Goal: Check status

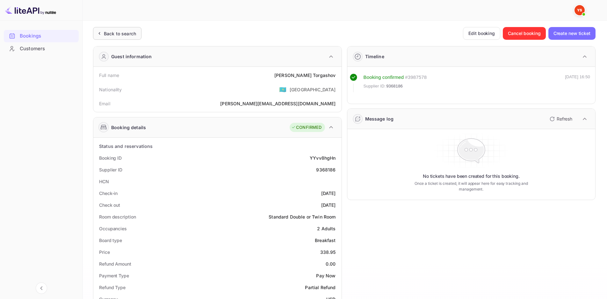
click at [130, 35] on div "Back to search" at bounding box center [120, 33] width 32 height 7
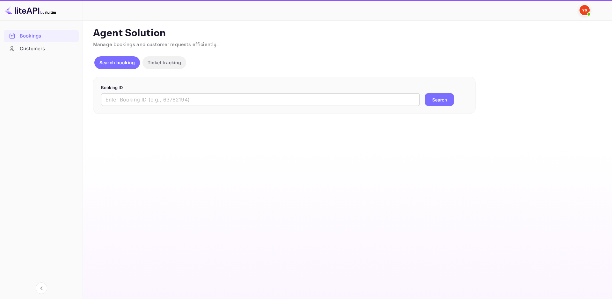
click at [138, 103] on input "text" at bounding box center [260, 99] width 318 height 13
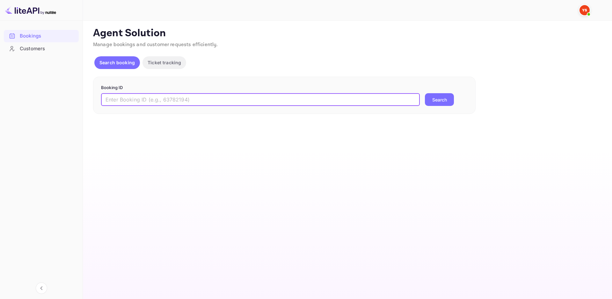
paste input "9526218"
type input "9526218"
click at [439, 100] on button "Search" at bounding box center [439, 99] width 29 height 13
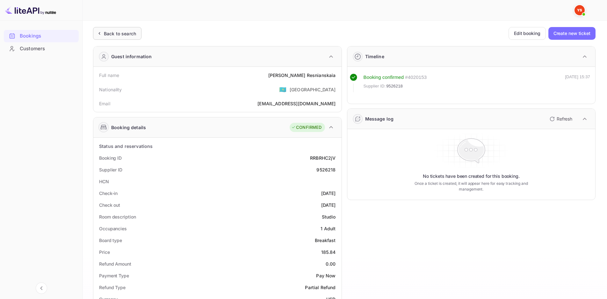
click at [126, 39] on div "Back to search" at bounding box center [117, 33] width 48 height 13
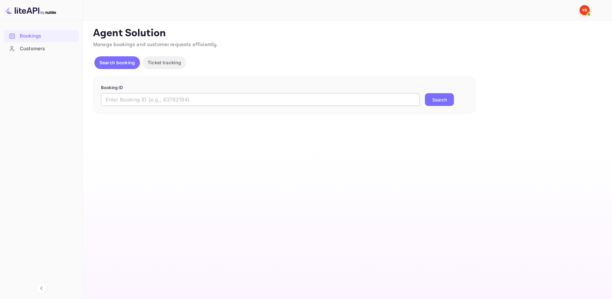
click at [184, 101] on input "text" at bounding box center [260, 99] width 318 height 13
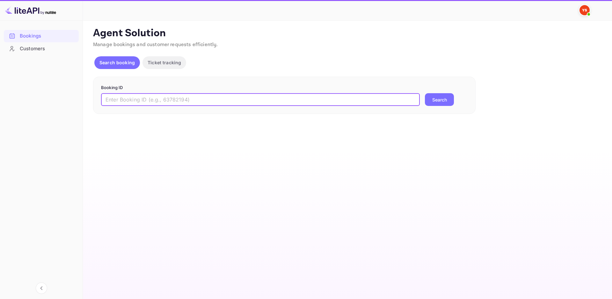
paste input "9526218"
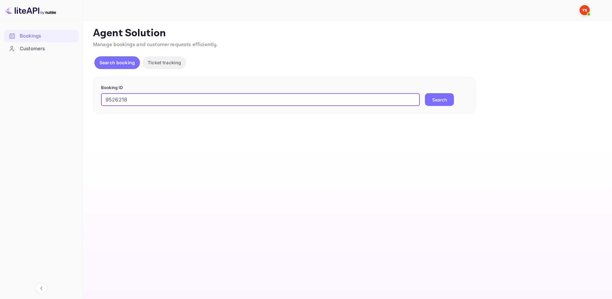
type input "9526218"
click at [446, 99] on button "Search" at bounding box center [439, 99] width 29 height 13
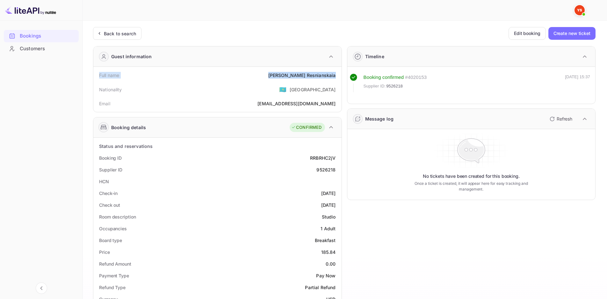
drag, startPoint x: 97, startPoint y: 75, endPoint x: 336, endPoint y: 75, distance: 239.2
click at [336, 75] on div "Full name [PERSON_NAME]" at bounding box center [217, 75] width 243 height 12
copy div "Full name [PERSON_NAME]"
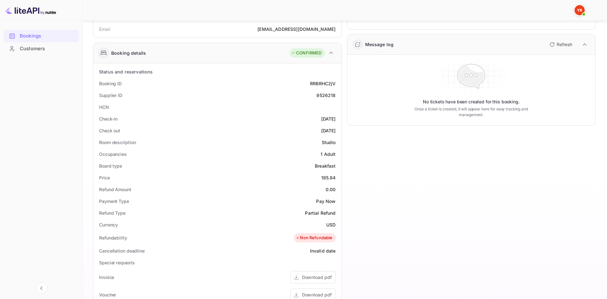
scroll to position [64, 0]
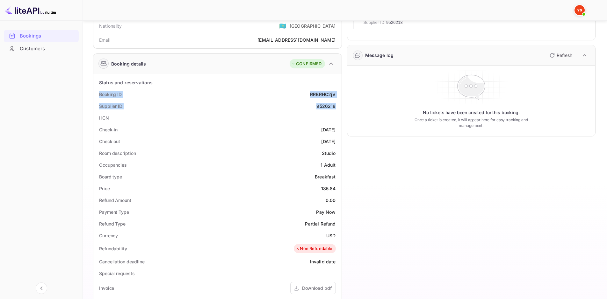
drag, startPoint x: 99, startPoint y: 94, endPoint x: 335, endPoint y: 106, distance: 236.6
click at [335, 106] on div "Status and reservations Booking ID RRBRHC2jV Supplier ID 9526218 HCN Check-in […" at bounding box center [217, 256] width 243 height 358
copy div "Booking ID RRBRHC2jV Supplier ID 9526218"
drag, startPoint x: 99, startPoint y: 129, endPoint x: 336, endPoint y: 140, distance: 236.6
click at [336, 140] on div "Status and reservations Booking ID RRBRHC2jV Supplier ID 9526218 HCN Check-in […" at bounding box center [217, 256] width 243 height 358
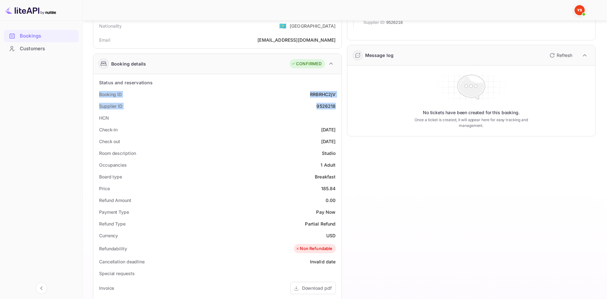
copy div "Check-in [DATE] Check out [DATE]"
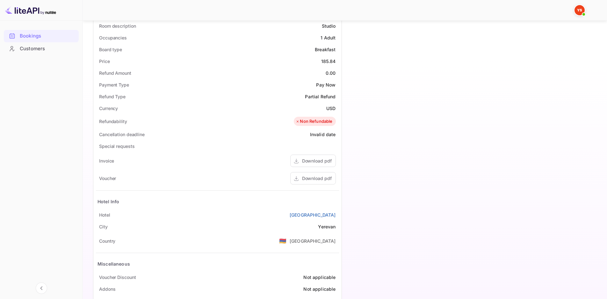
scroll to position [214, 0]
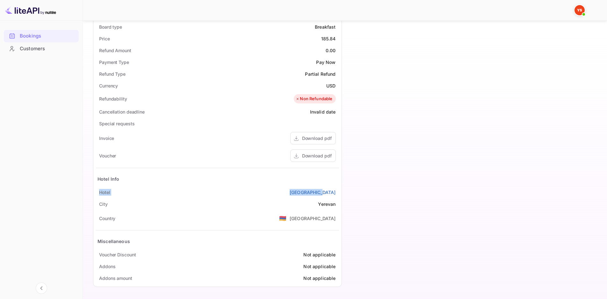
drag, startPoint x: 97, startPoint y: 192, endPoint x: 336, endPoint y: 191, distance: 238.5
click at [336, 191] on div "[GEOGRAPHIC_DATA]" at bounding box center [217, 193] width 243 height 12
copy div "[GEOGRAPHIC_DATA]"
